Goal: Transaction & Acquisition: Purchase product/service

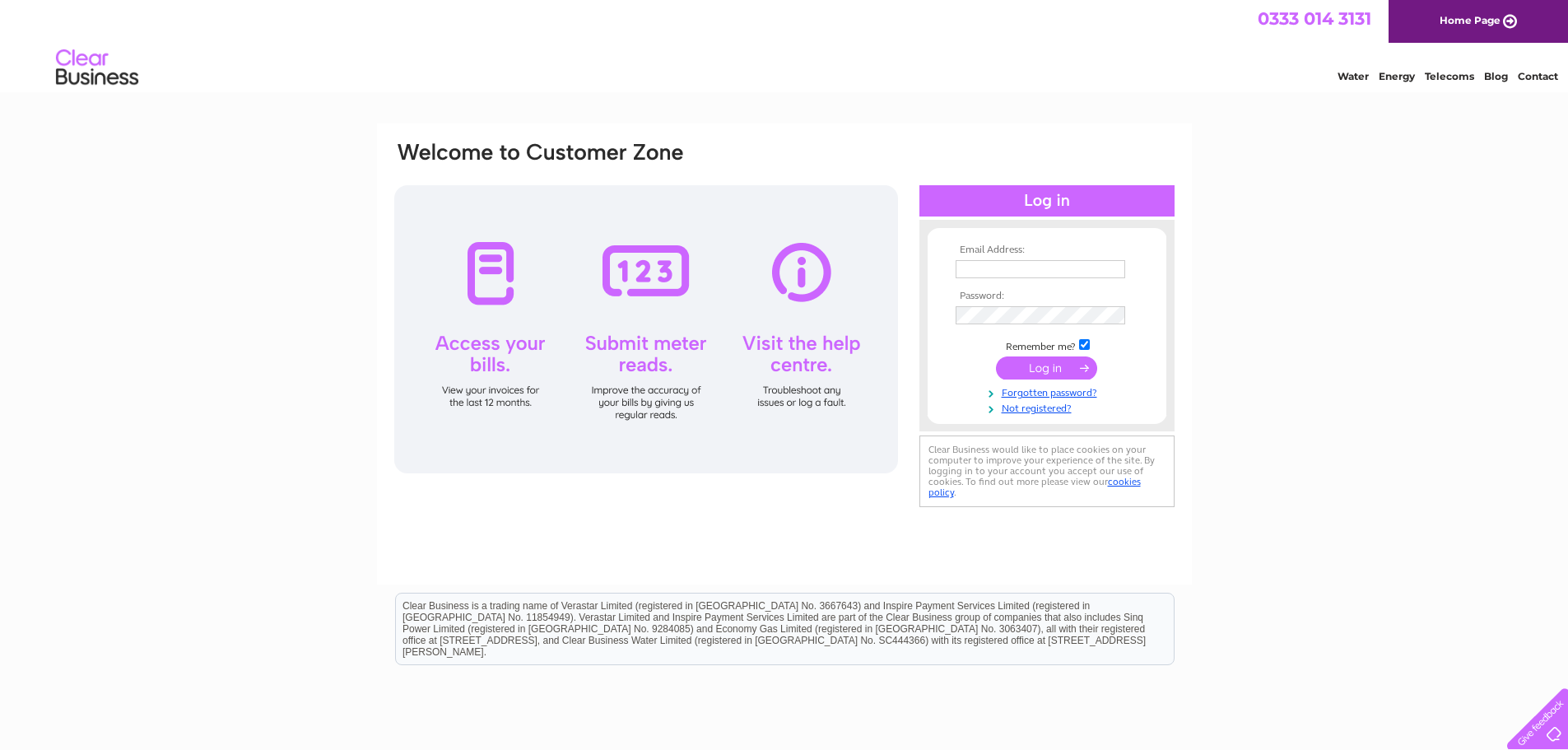
type input "romydirectshine1@gmail.com"
click at [1037, 367] on input "submit" at bounding box center [1046, 368] width 101 height 23
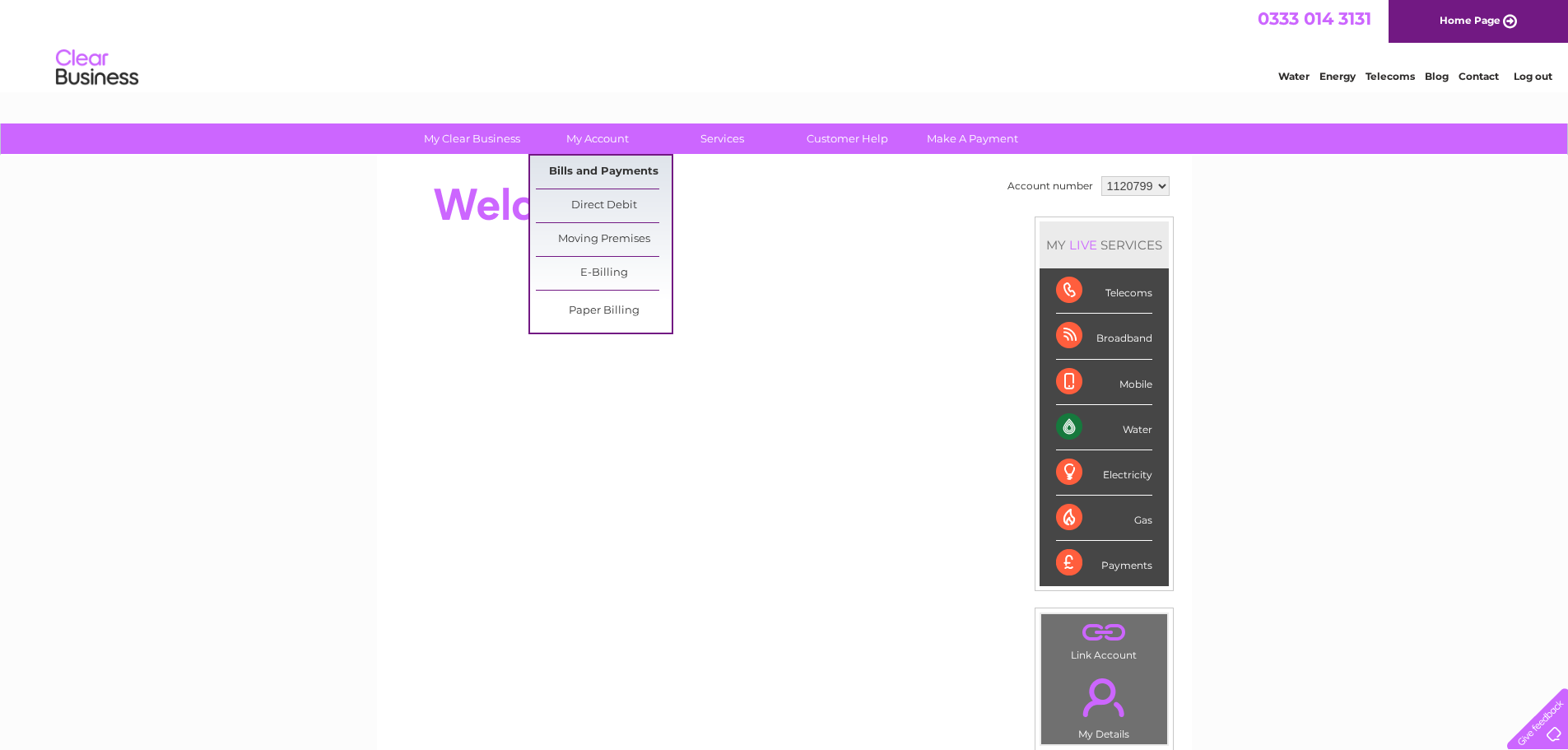
click at [585, 175] on link "Bills and Payments" at bounding box center [603, 172] width 136 height 33
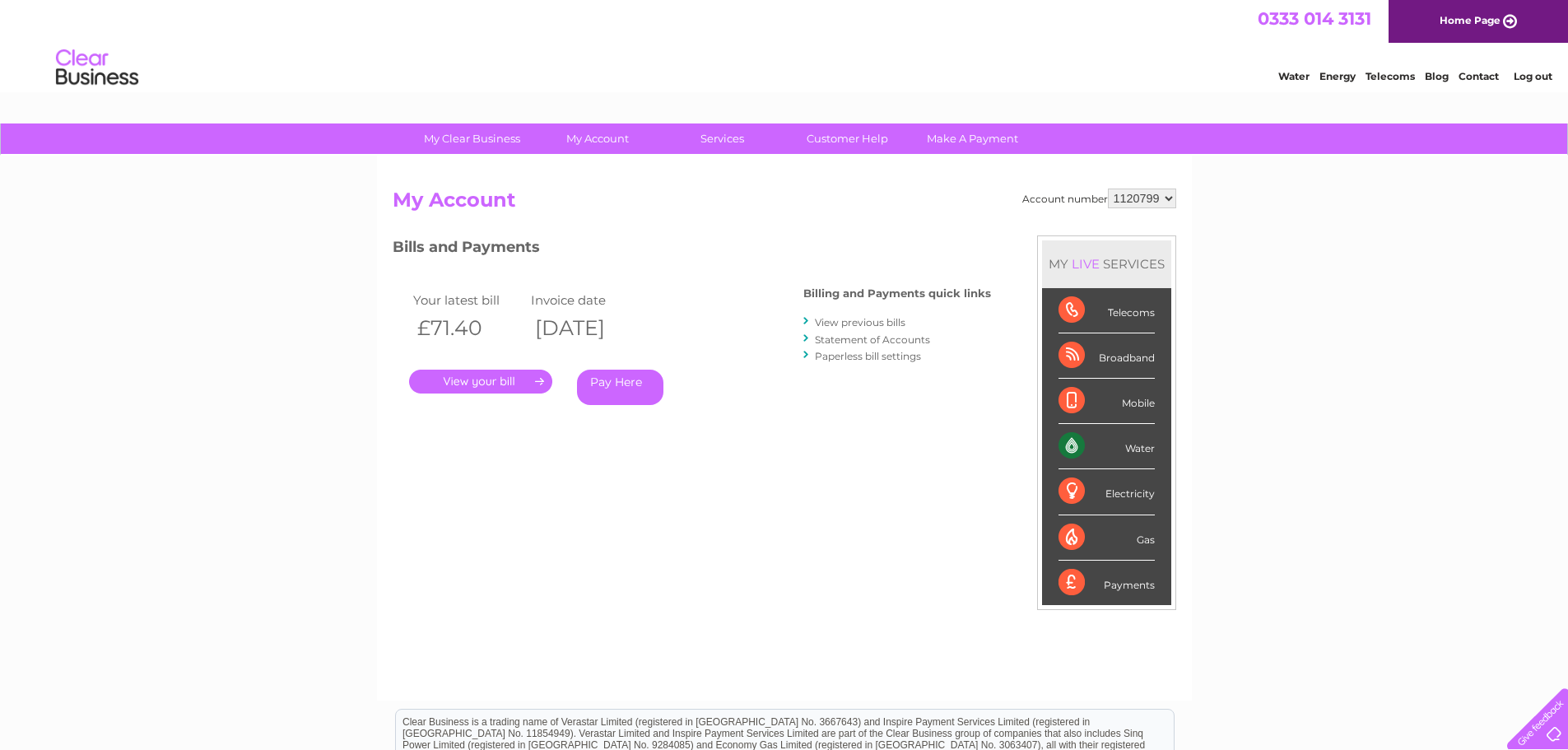
click at [623, 390] on link "Pay Here" at bounding box center [620, 387] width 86 height 36
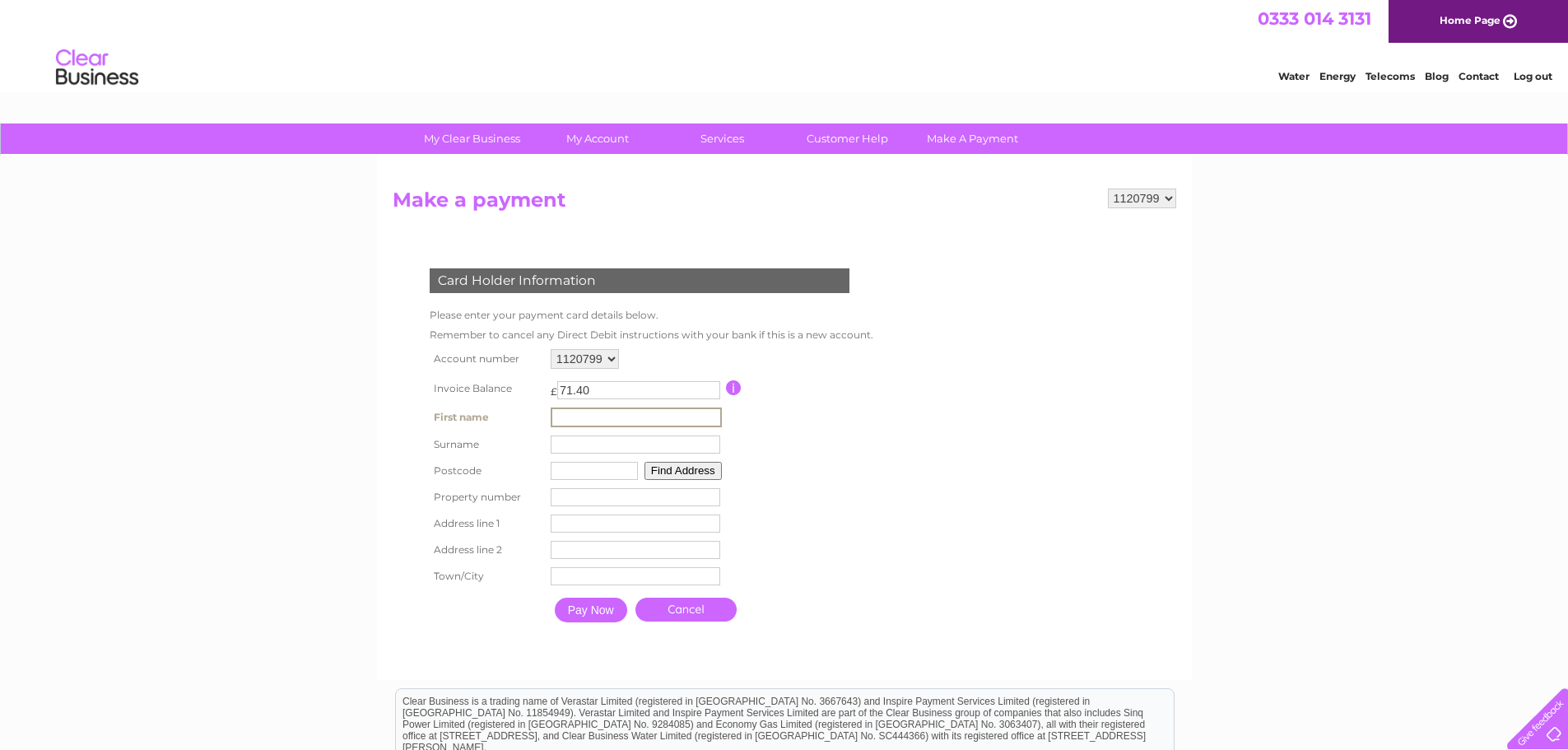
click at [578, 419] on input "text" at bounding box center [635, 417] width 171 height 20
type input "Romy"
type input "[PERSON_NAME]"
type input "PH1 1RG"
type input "24"
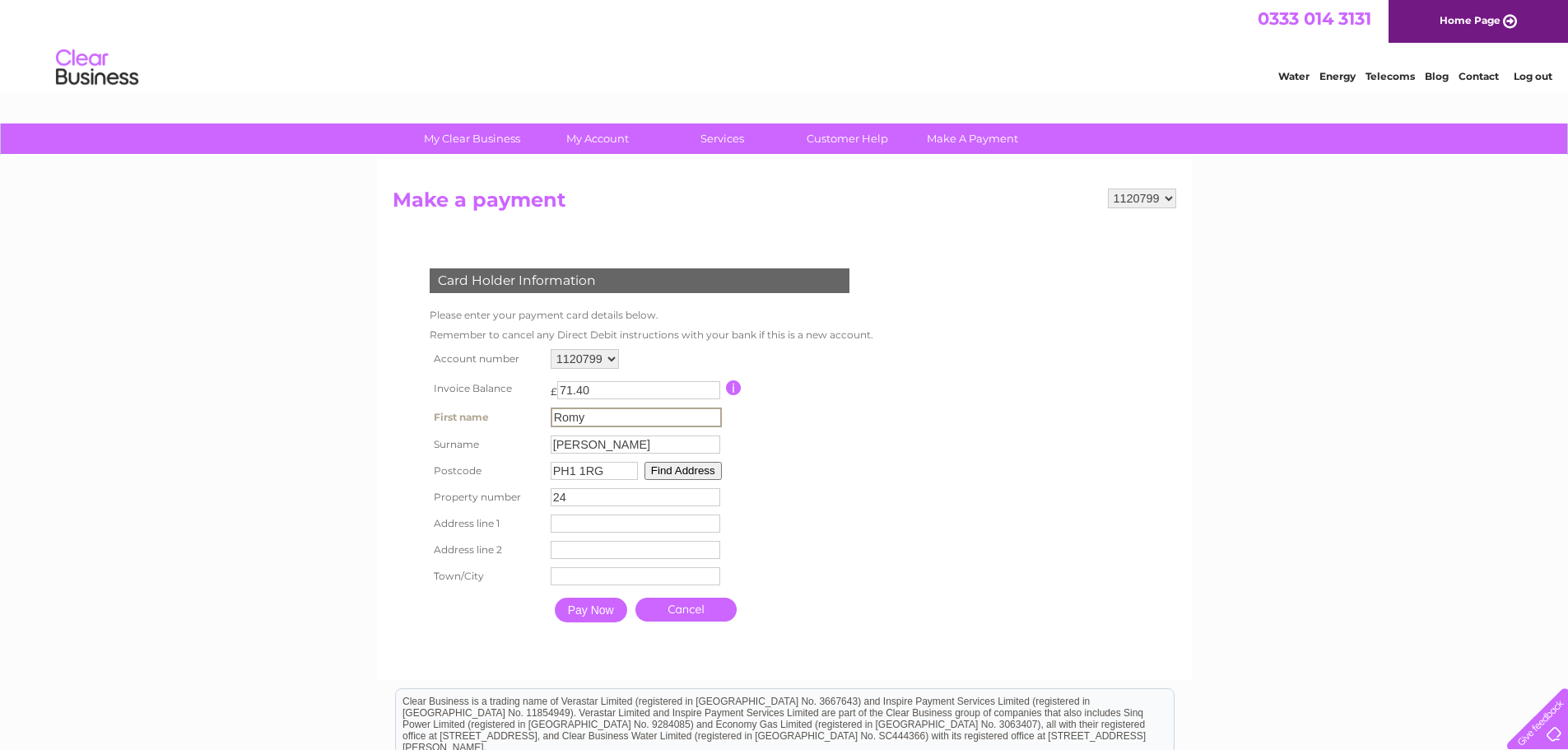
type input "24 [GEOGRAPHIC_DATA]"
type input "[GEOGRAPHIC_DATA]"
click at [594, 608] on input "Pay Now" at bounding box center [591, 610] width 73 height 25
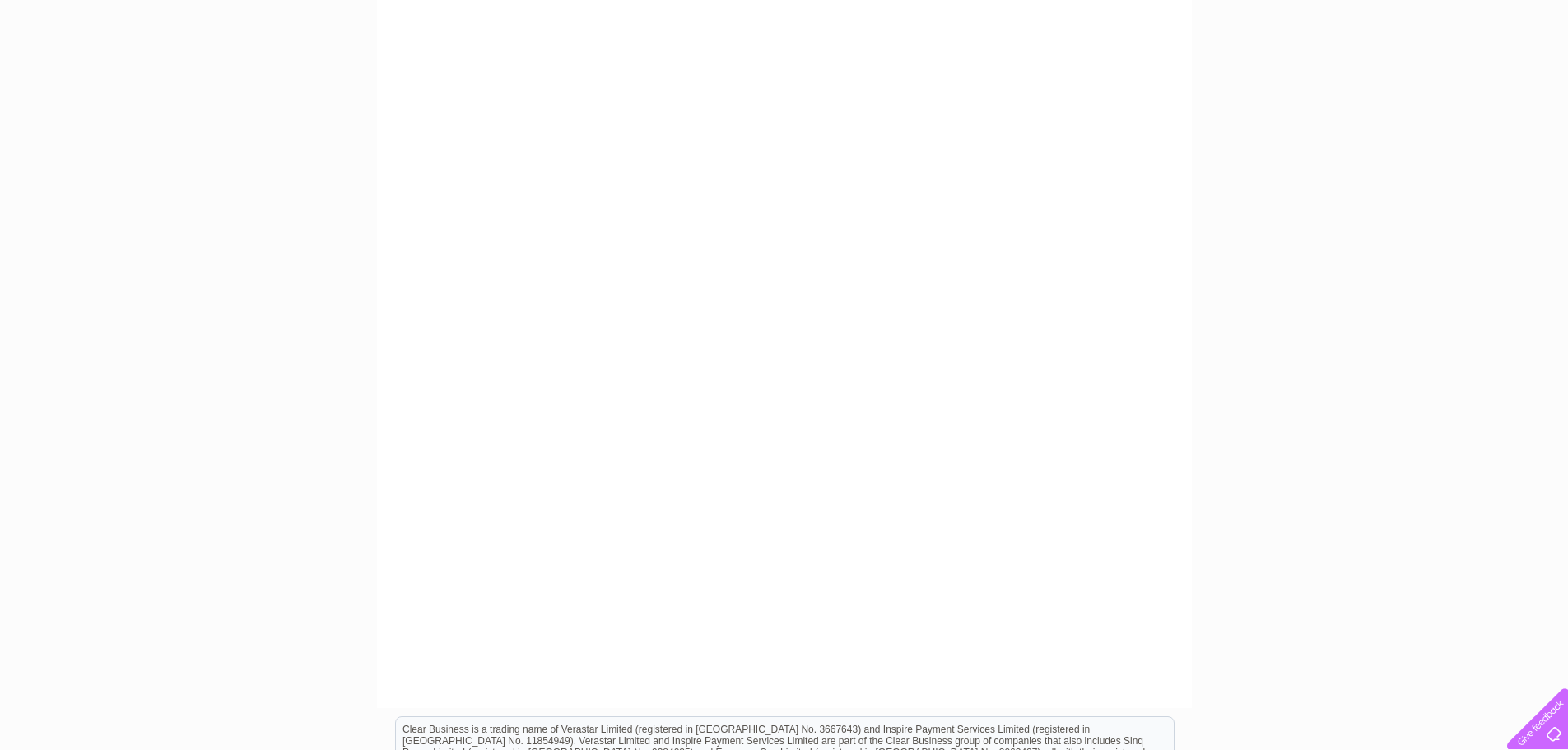
scroll to position [349, 0]
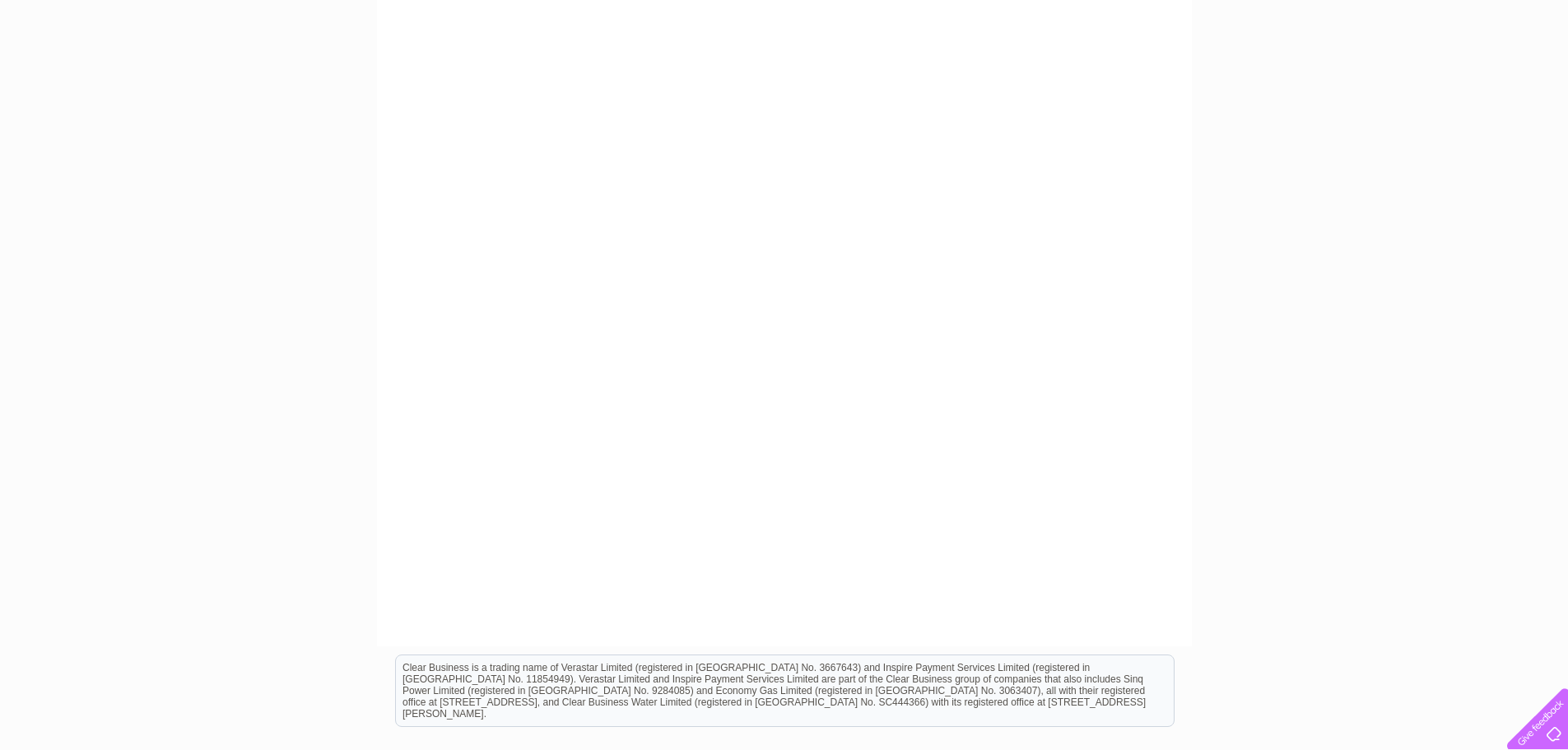
click at [1302, 305] on div "My Clear Business Login Details My Details My Preferences Link Account My Accou…" at bounding box center [784, 350] width 1568 height 1153
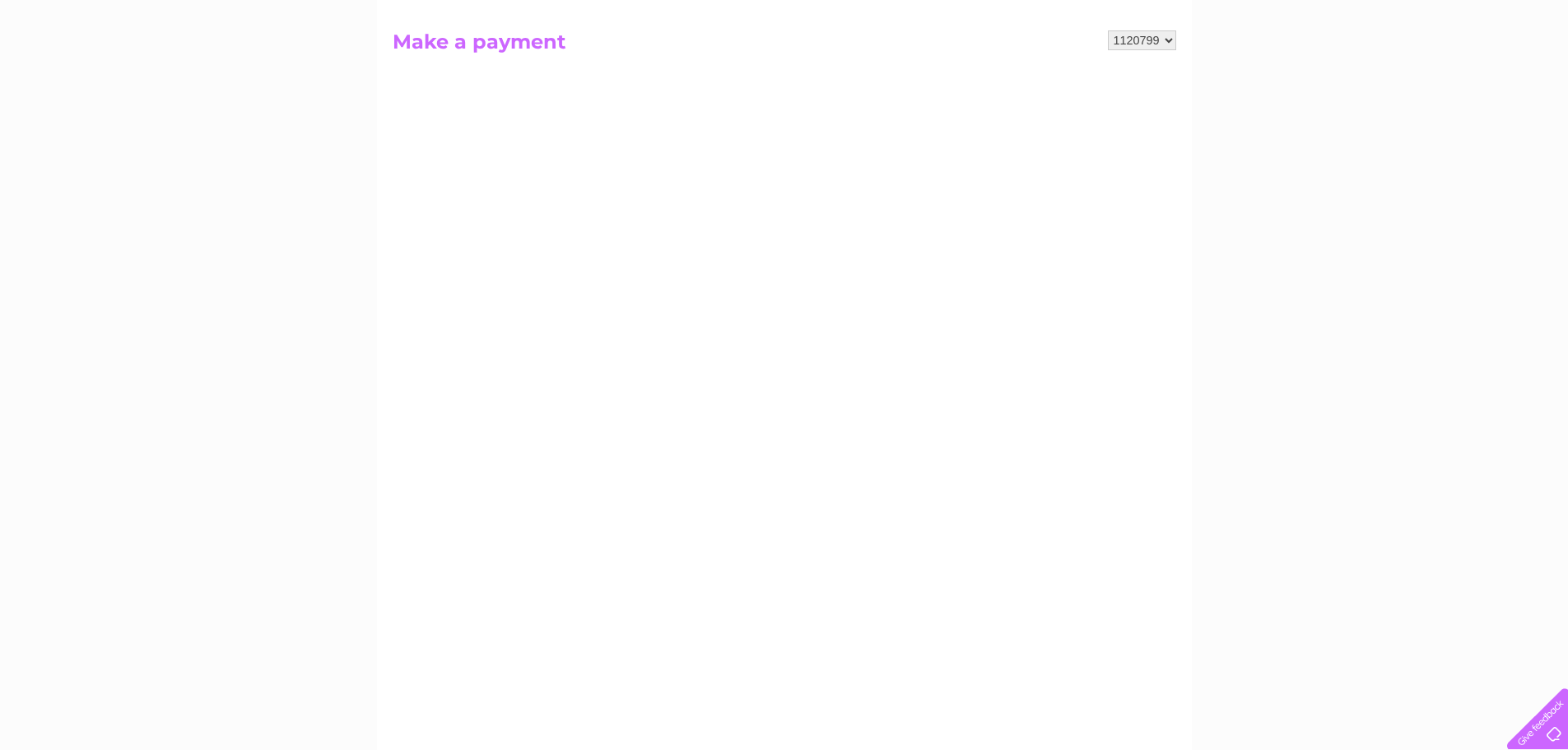
scroll to position [151, 0]
